Goal: Navigation & Orientation: Find specific page/section

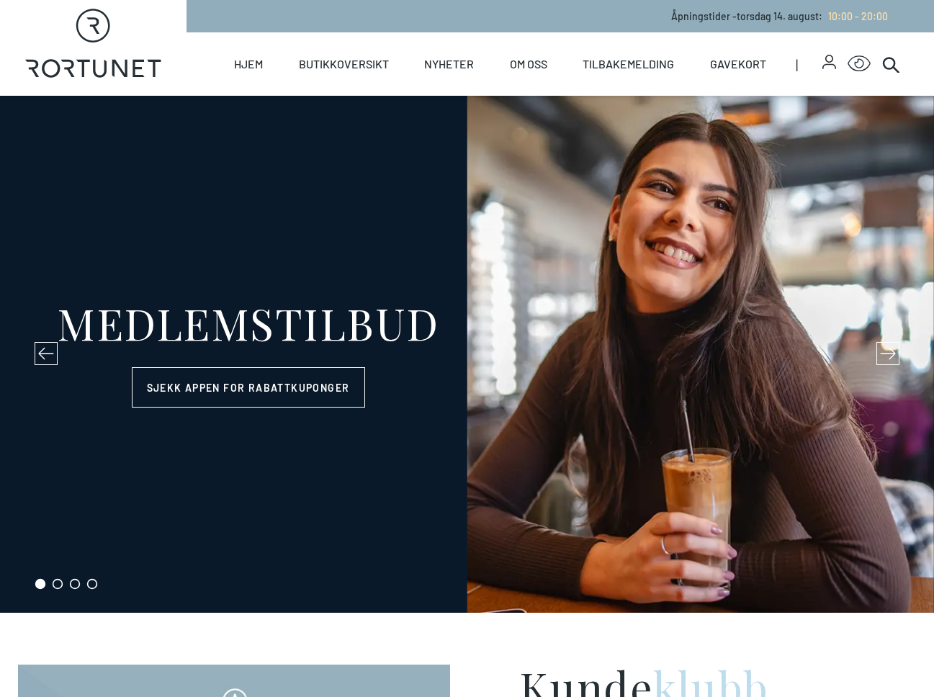
select select "NO"
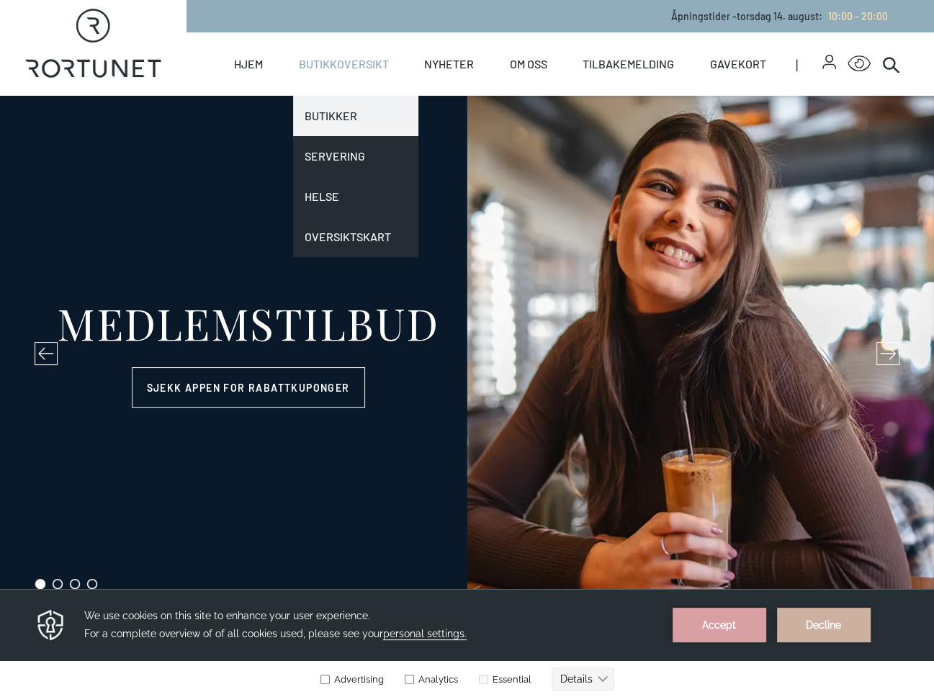
click at [337, 111] on link "Butikker" at bounding box center [356, 116] width 126 height 40
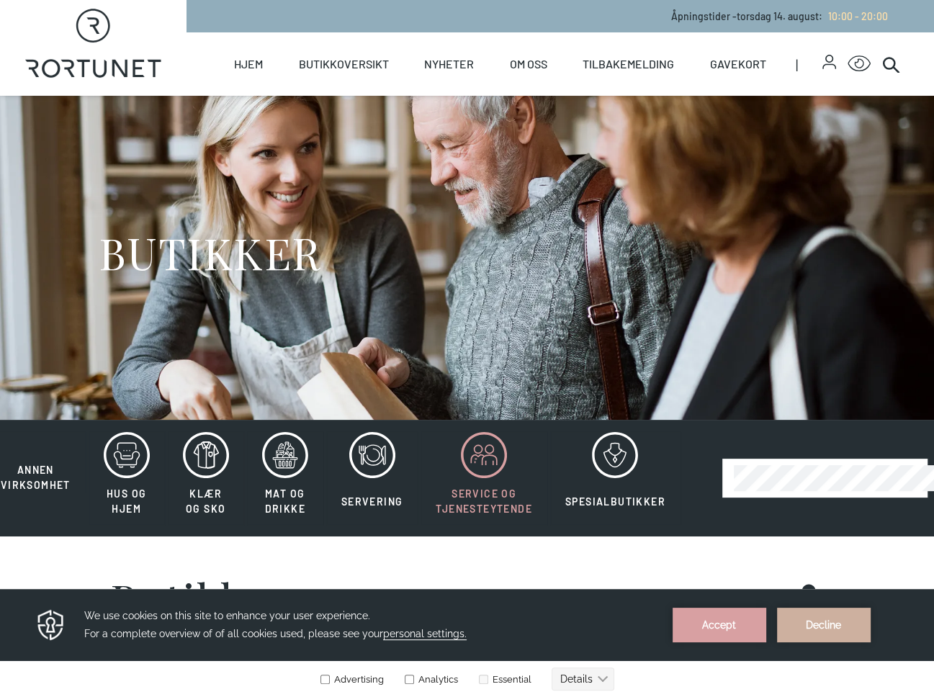
click at [491, 452] on icon at bounding box center [484, 455] width 46 height 46
click at [486, 463] on icon at bounding box center [484, 455] width 46 height 46
drag, startPoint x: 732, startPoint y: 627, endPoint x: 535, endPoint y: 1220, distance: 624.8
click at [732, 627] on button "Accept" at bounding box center [720, 625] width 94 height 35
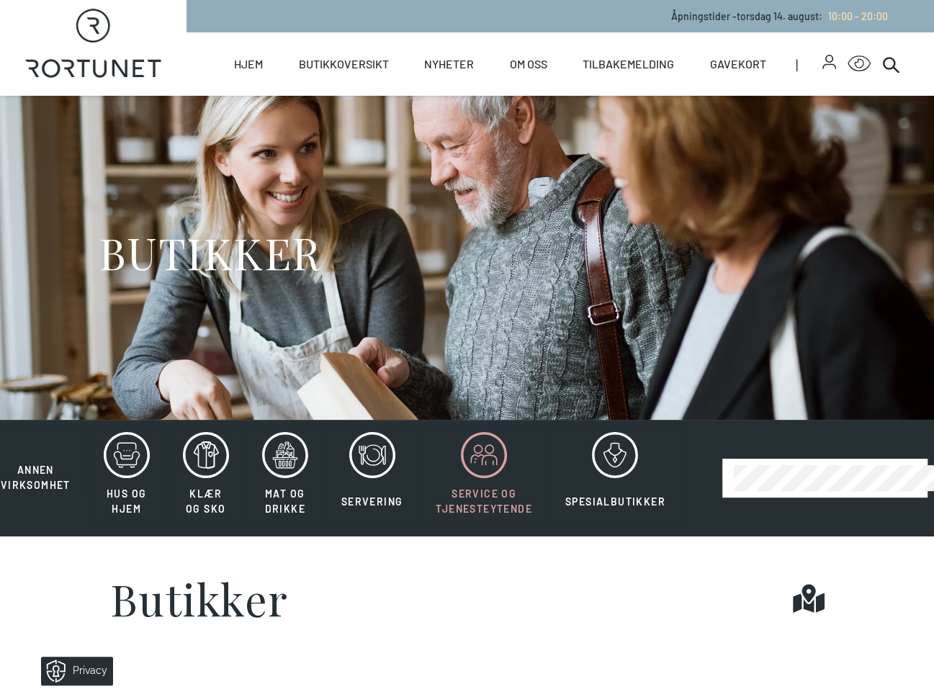
click at [486, 457] on icon at bounding box center [484, 455] width 46 height 46
click at [618, 455] on icon at bounding box center [615, 452] width 13 height 6
click at [492, 457] on icon at bounding box center [490, 460] width 14 height 10
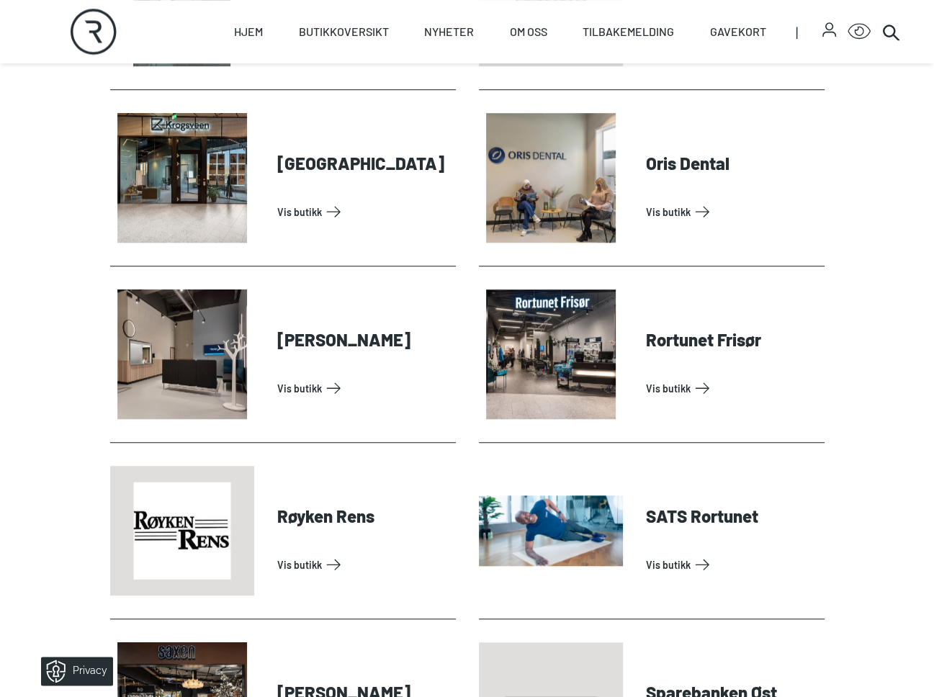
scroll to position [768, 0]
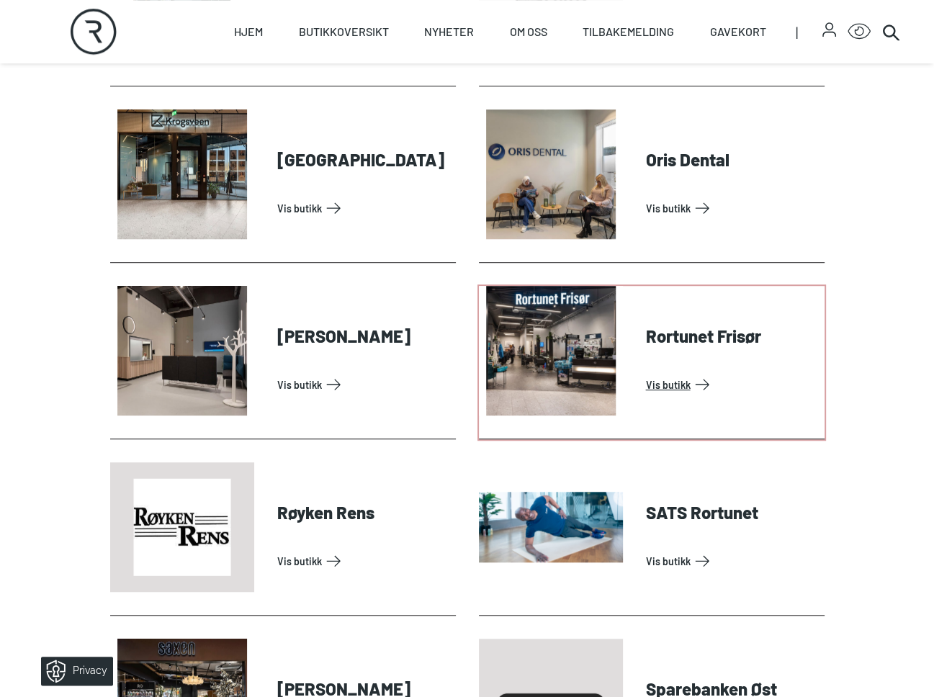
click at [646, 373] on link "Vis butikk" at bounding box center [732, 384] width 173 height 23
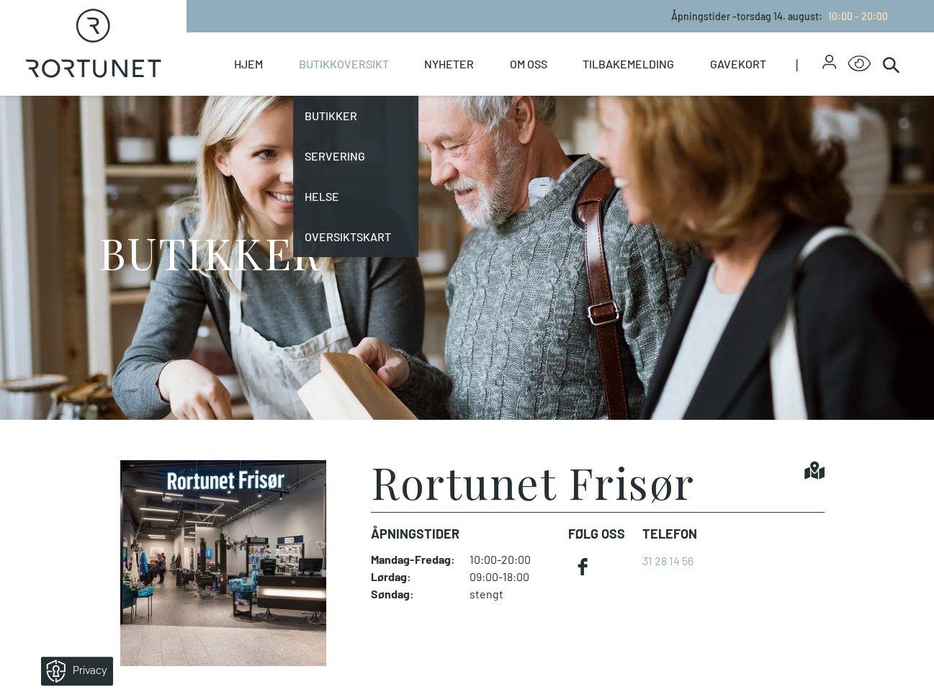
click at [343, 66] on link "Butikkoversikt" at bounding box center [344, 63] width 90 height 63
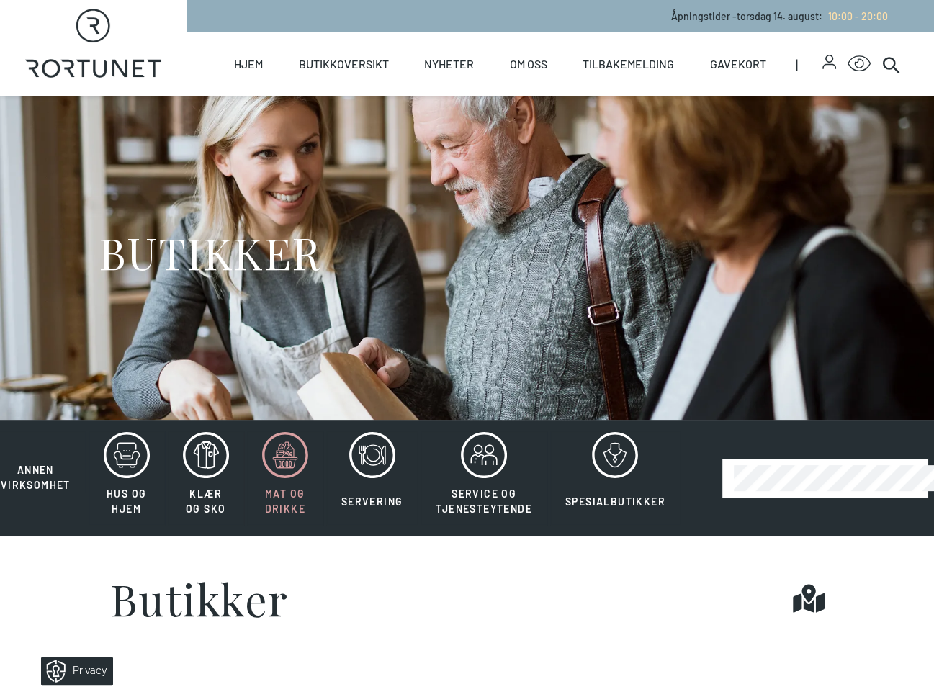
click at [298, 454] on icon at bounding box center [285, 455] width 46 height 46
